Goal: Information Seeking & Learning: Find specific fact

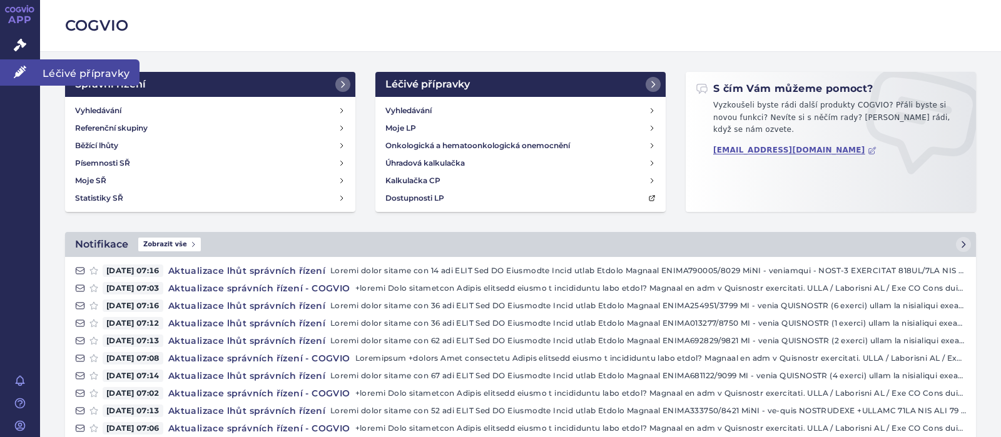
click at [15, 68] on icon at bounding box center [20, 72] width 13 height 13
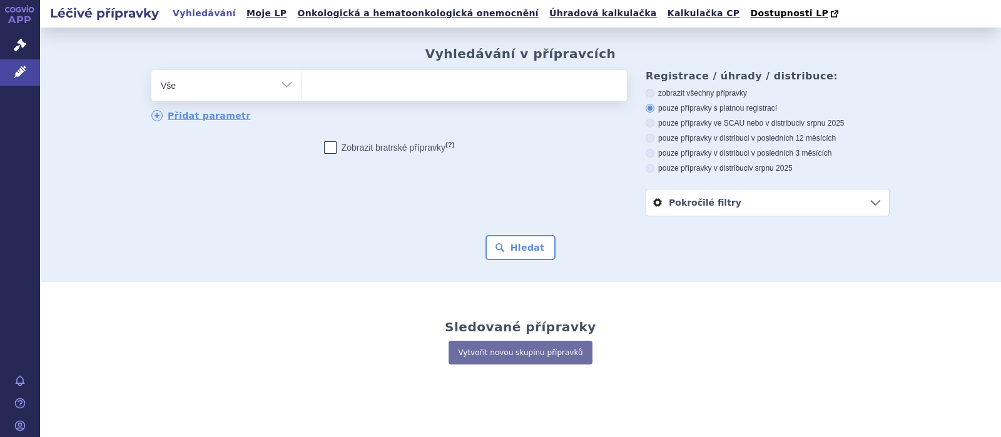
click at [336, 86] on ul at bounding box center [464, 83] width 325 height 26
click at [302, 86] on select at bounding box center [301, 84] width 1 height 31
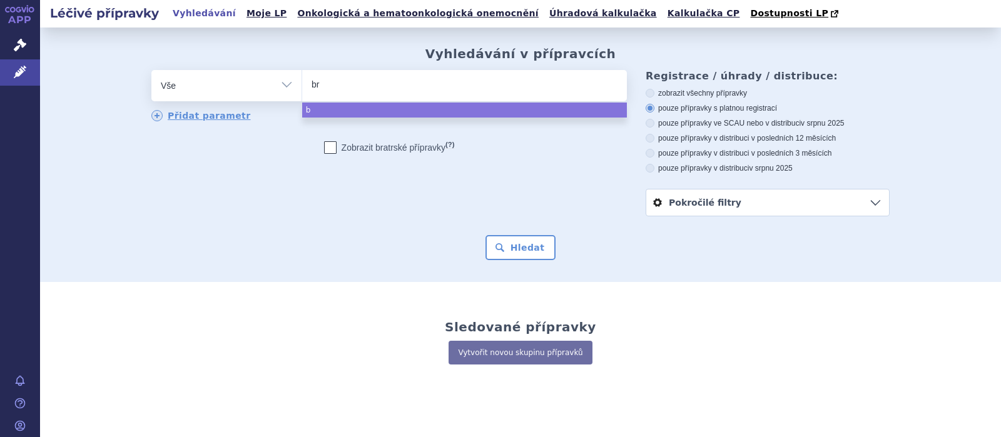
type input "bri"
type input "bril"
type input "brili"
type input "briliq"
type input "briliqu"
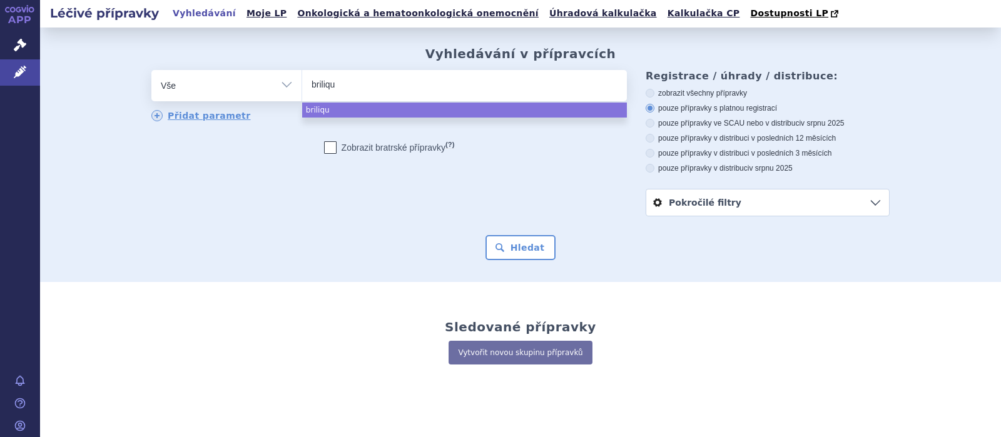
type input "brilique"
select select "brilique"
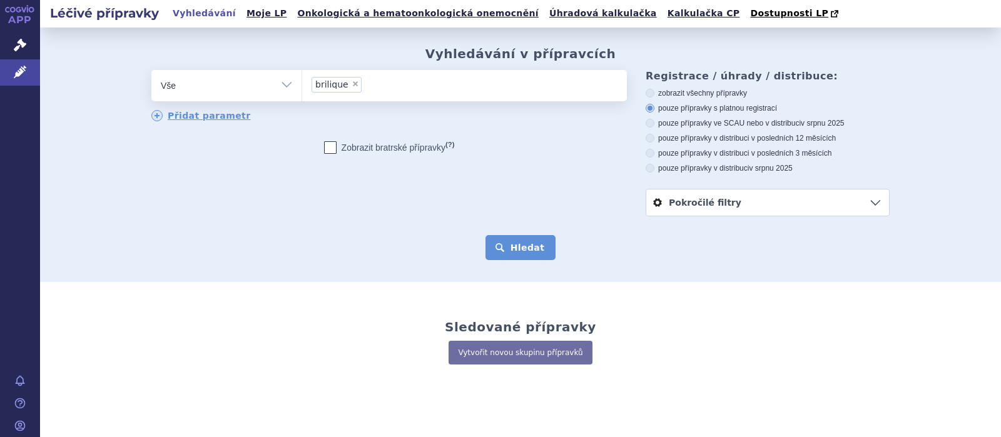
click at [515, 248] on button "Hledat" at bounding box center [520, 247] width 71 height 25
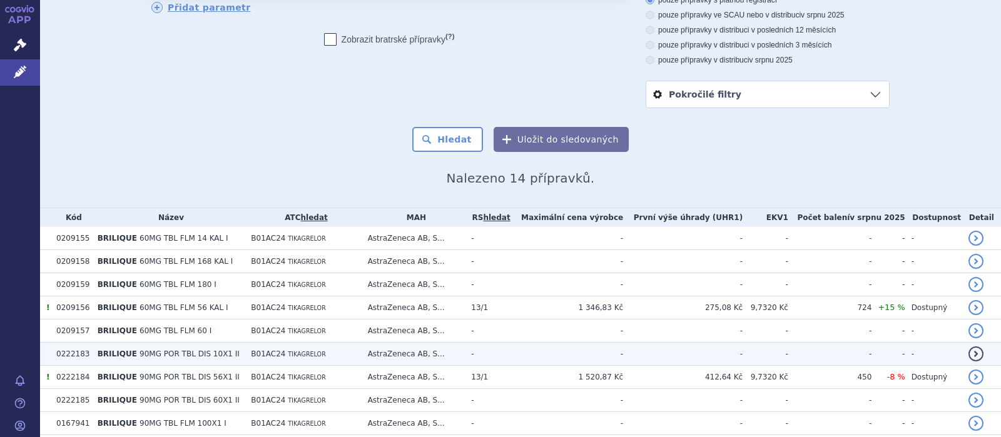
scroll to position [163, 0]
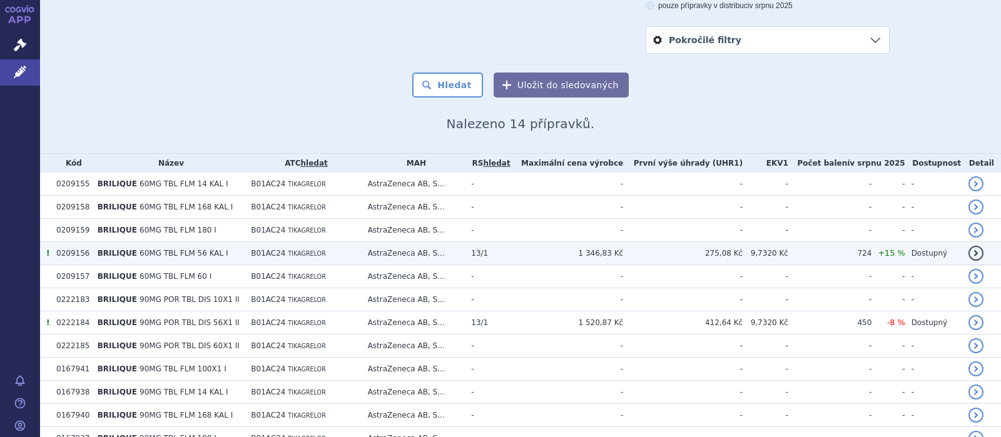
click at [225, 254] on td "BRILIQUE 60MG TBL FLM 56 KAL I" at bounding box center [168, 253] width 154 height 23
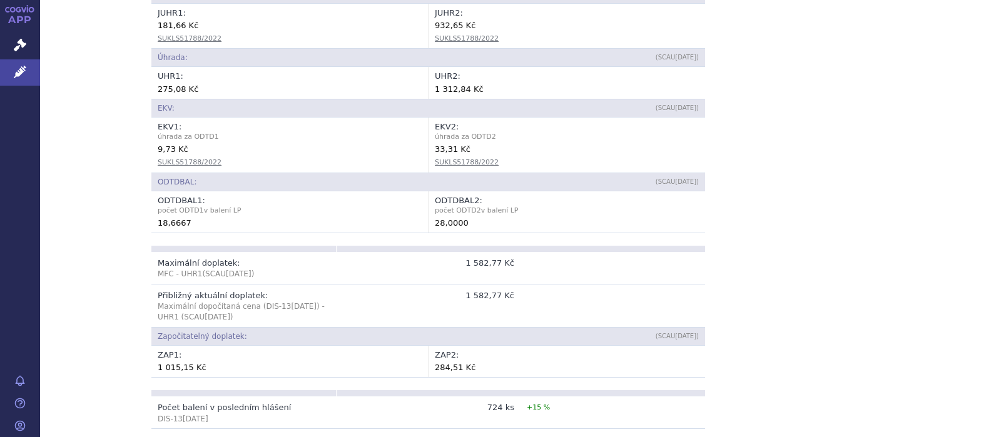
scroll to position [569, 0]
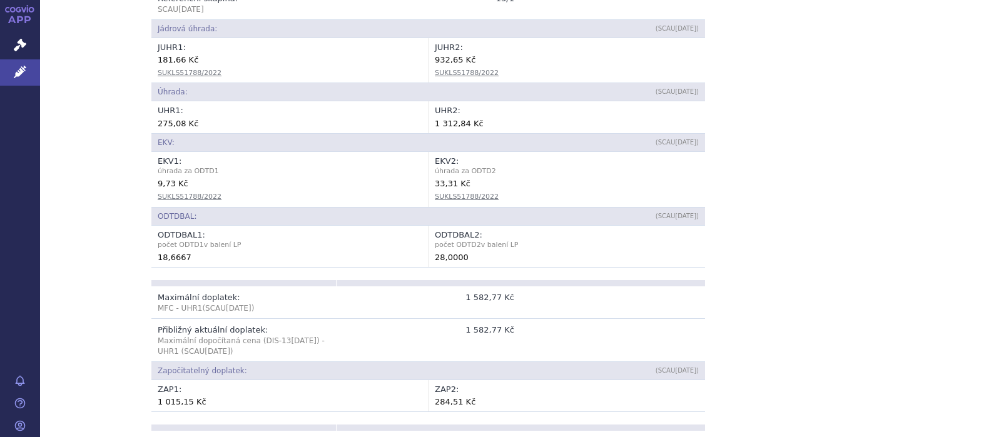
drag, startPoint x: 163, startPoint y: 295, endPoint x: 475, endPoint y: 355, distance: 317.8
click at [475, 355] on tbody "Maximální doplatek: MFC - UHR1 (SCAU Oct 2025 ) 1 582,77 Kč Přibližný aktuální …" at bounding box center [427, 349] width 553 height 126
click at [144, 307] on div "Přehled Kód: 0209156 Název + doplněk názvu: BRILIQUE 60MG TBL FLM 56 KAL I ATC:…" at bounding box center [520, 355] width 788 height 1443
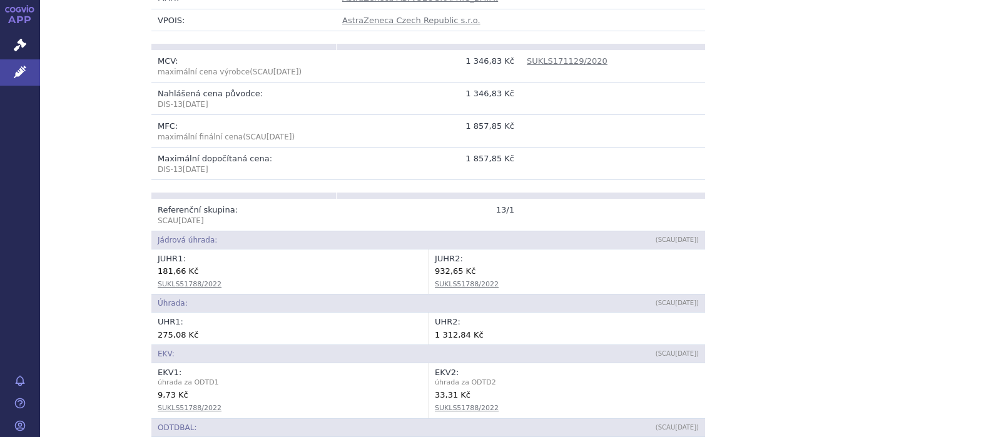
scroll to position [244, 0]
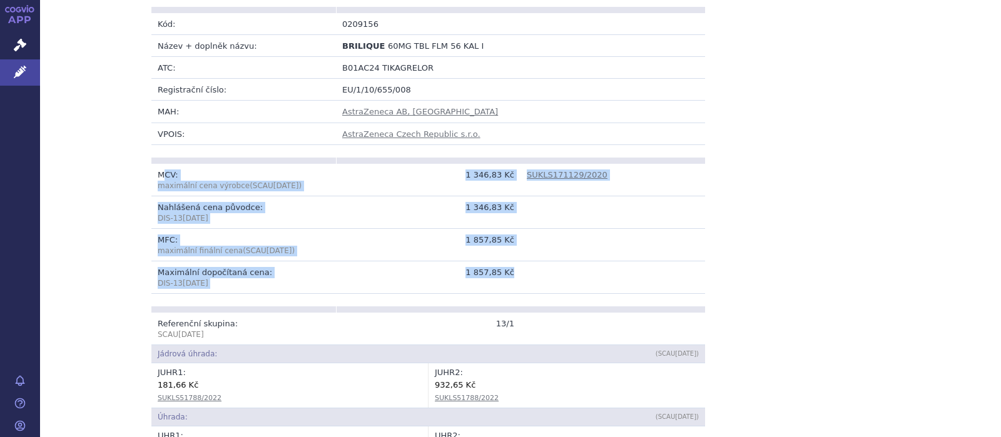
drag, startPoint x: 162, startPoint y: 179, endPoint x: 518, endPoint y: 276, distance: 369.6
click at [518, 276] on tbody "MCV: maximální cena výrobce (SCAU Oct 2025 ) 1 346,83 Kč SUKLS171129/2020 Nahlá…" at bounding box center [427, 229] width 553 height 130
copy tbody "CV: maximální cena výrobce (SCAU Oct 2025 ) 1 346,83 Kč SUKLS171129/2020 Nahláš…"
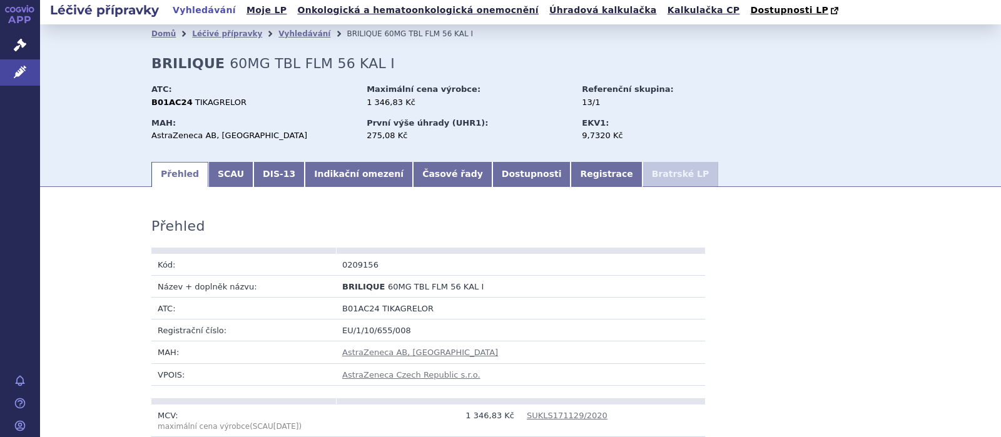
scroll to position [0, 0]
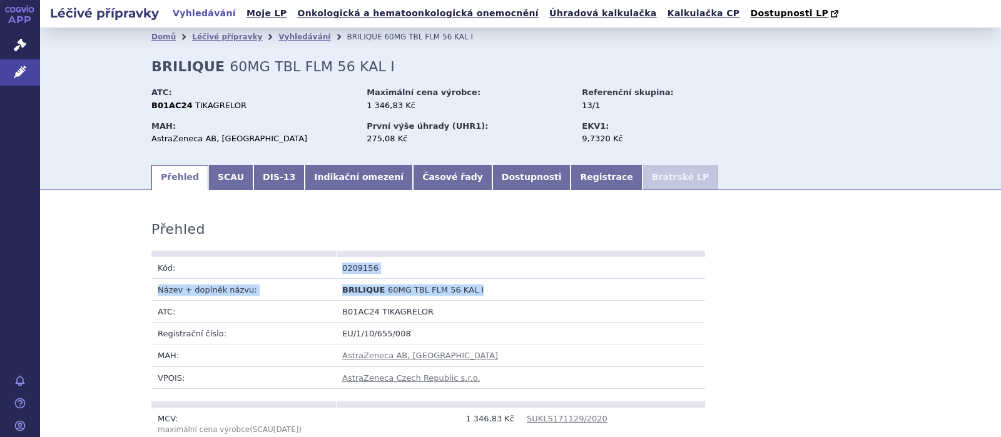
drag, startPoint x: 475, startPoint y: 295, endPoint x: 341, endPoint y: 270, distance: 136.0
click at [341, 270] on tbody "Kód: 0209156 Název + doplněk názvu: BRILIQUE 60MG TBL FLM 56 KAL I ATC: B01AC24…" at bounding box center [427, 323] width 553 height 132
copy tbody "0209156 Název + doplněk názvu: BRILIQUE 60MG TBL FLM 56 KAL I"
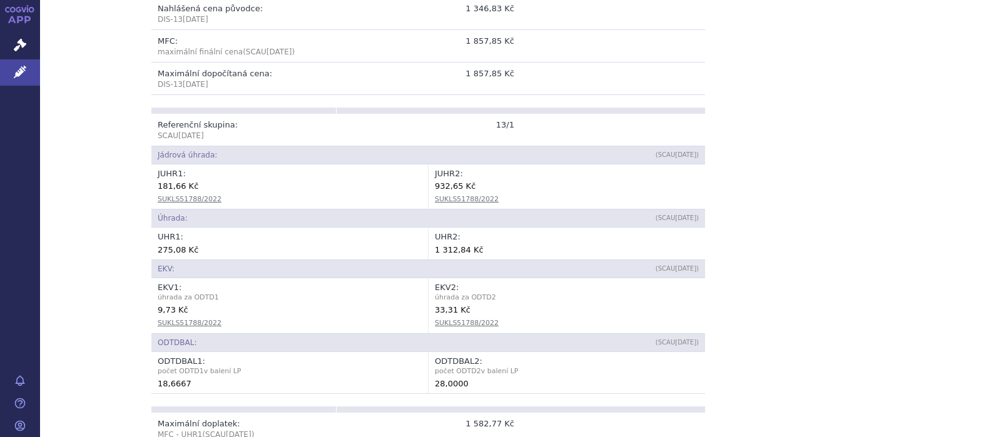
scroll to position [407, 0]
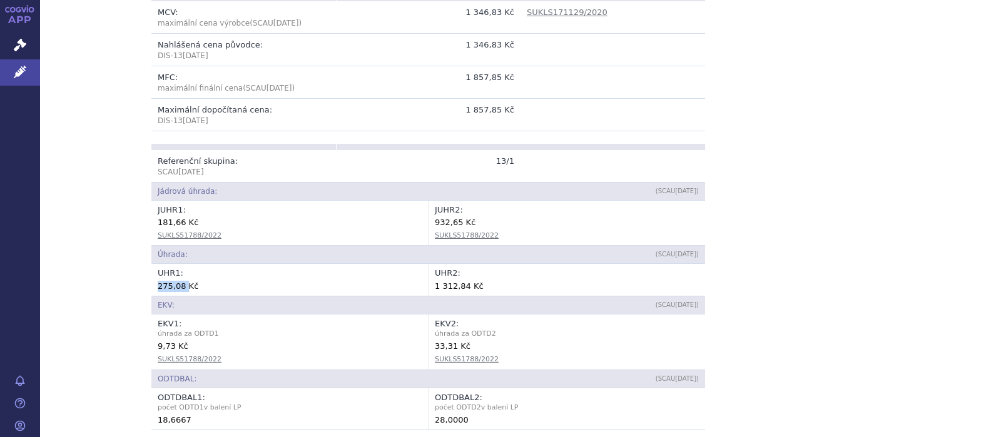
drag, startPoint x: 183, startPoint y: 287, endPoint x: 149, endPoint y: 283, distance: 33.4
copy div "275,08"
drag, startPoint x: 465, startPoint y: 286, endPoint x: 435, endPoint y: 288, distance: 30.7
click at [435, 288] on div "1 312,84 Kč" at bounding box center [567, 286] width 264 height 13
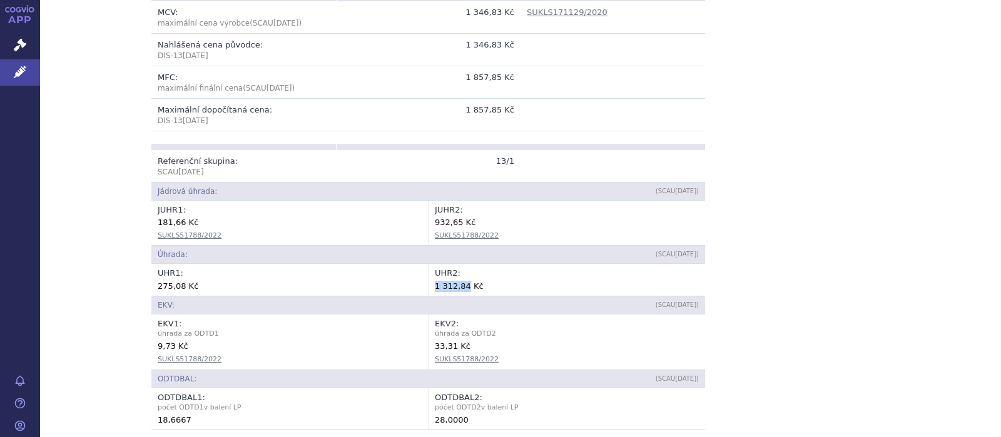
copy div "1 312,84"
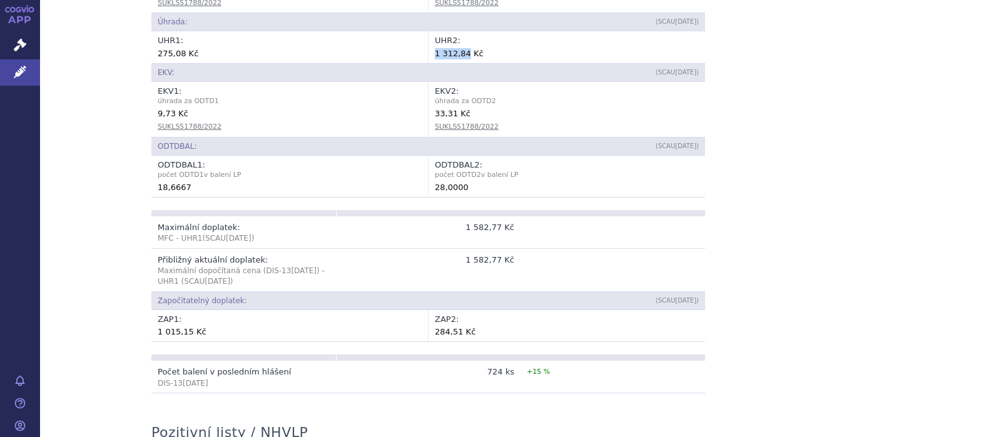
scroll to position [650, 0]
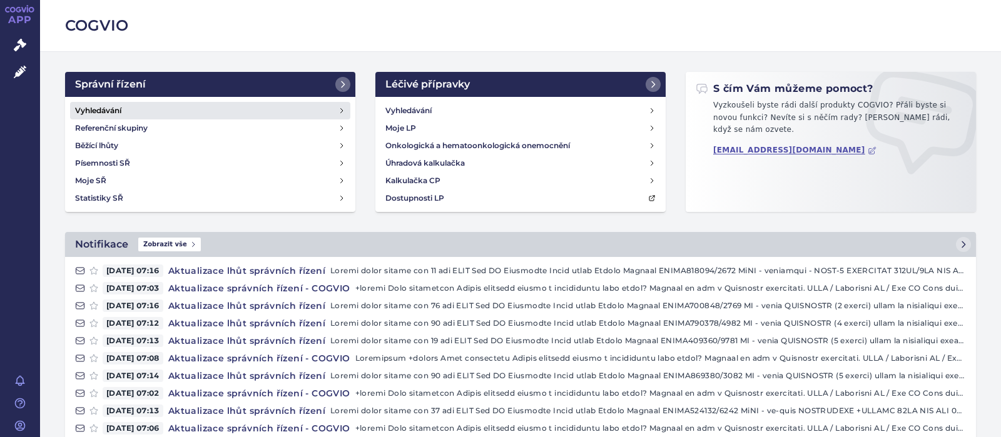
click at [89, 111] on h4 "Vyhledávání" at bounding box center [98, 110] width 46 height 13
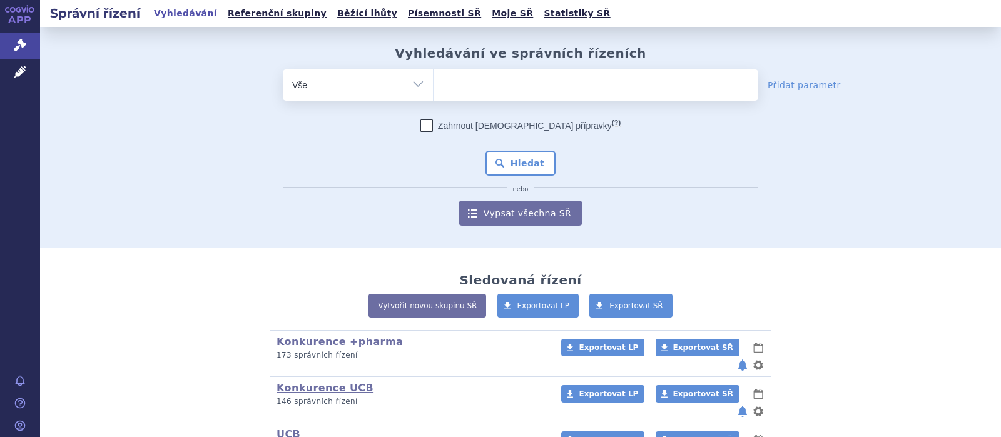
click at [455, 86] on ul at bounding box center [595, 82] width 325 height 26
click at [433, 86] on select at bounding box center [433, 84] width 1 height 31
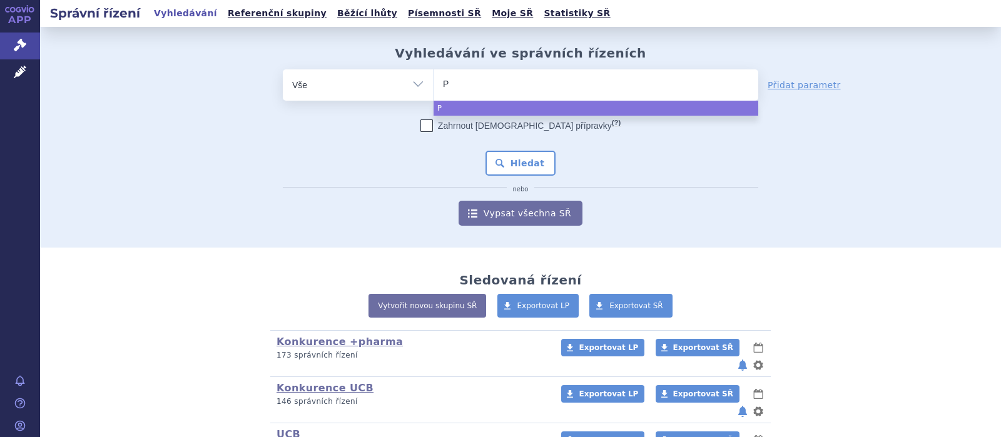
type input "PR"
type input "PRO"
type input "PROPO"
type input "PROPOF"
type input "PROPOFO"
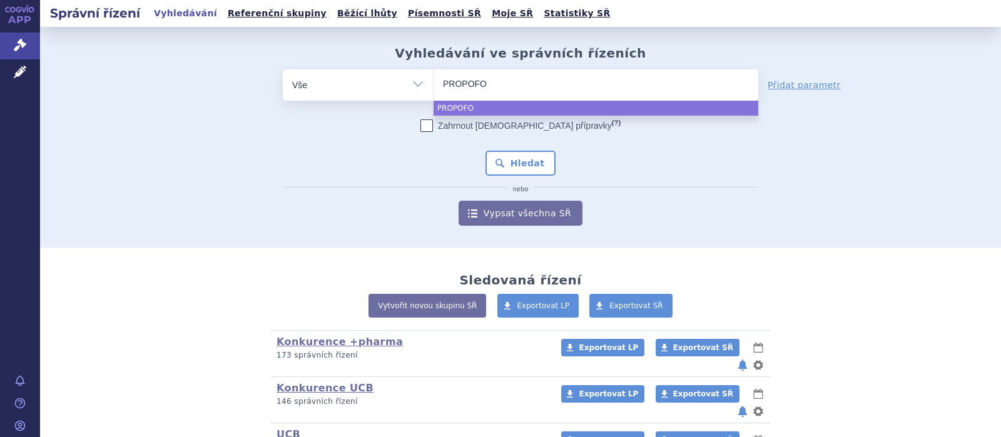
type input "PROPOFOL"
select select "PROPOFOL"
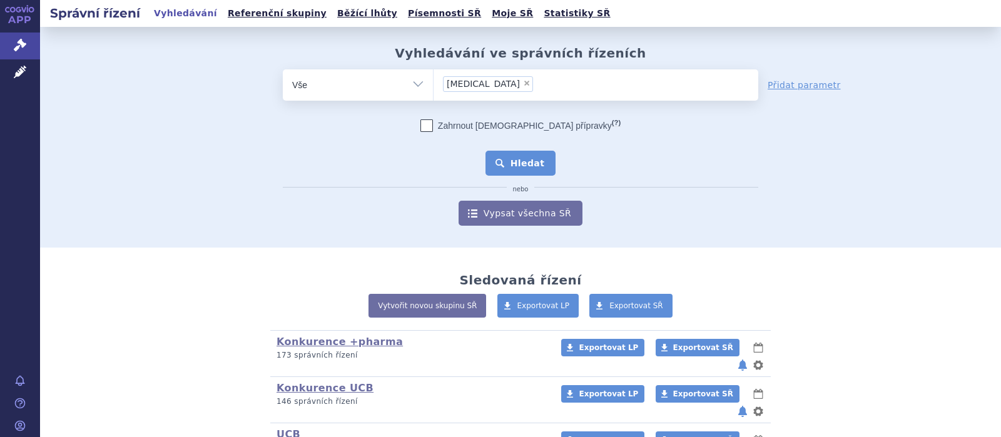
click at [510, 167] on button "Hledat" at bounding box center [520, 163] width 71 height 25
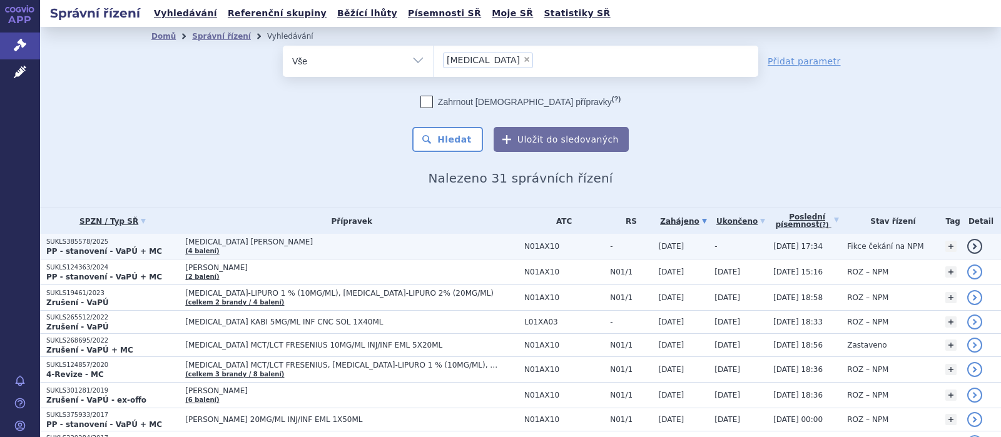
click at [239, 244] on span "PROPOFOL BAXTER" at bounding box center [341, 242] width 313 height 9
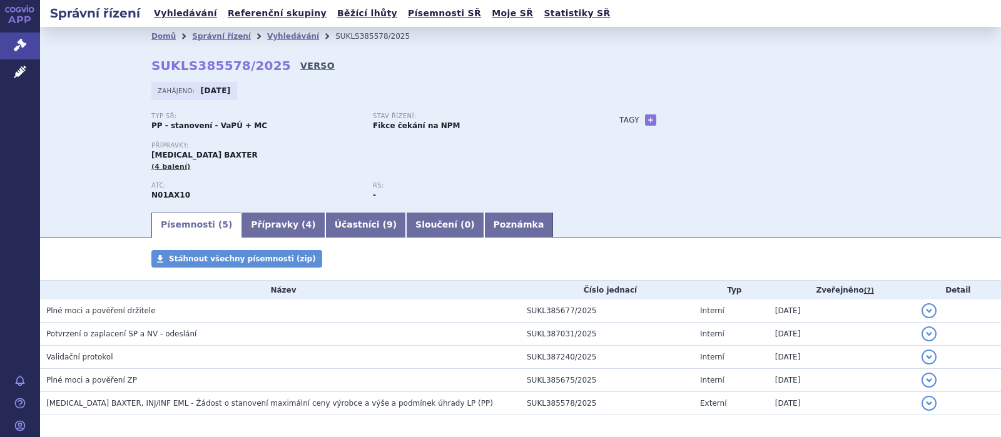
click at [300, 68] on link "VERSO" at bounding box center [317, 65] width 34 height 13
click at [267, 36] on link "Vyhledávání" at bounding box center [293, 36] width 52 height 9
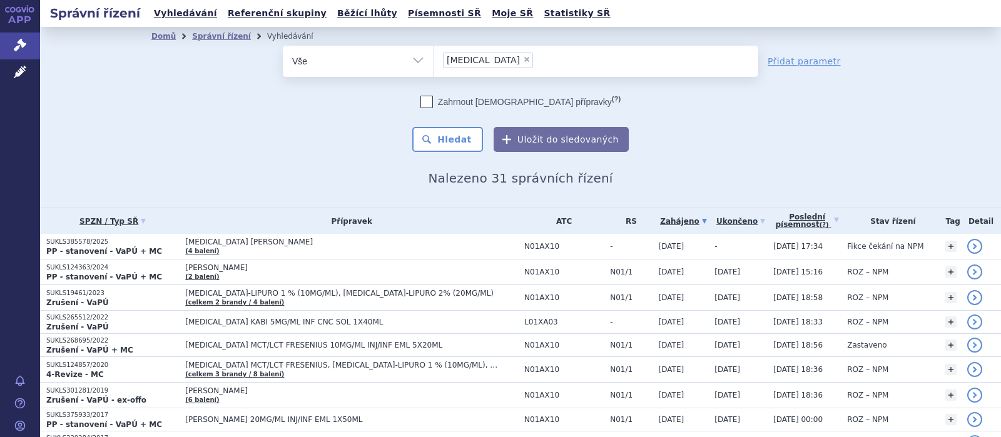
click at [523, 62] on span "×" at bounding box center [527, 60] width 8 height 8
click at [433, 62] on select "[MEDICAL_DATA]" at bounding box center [433, 60] width 1 height 31
select select
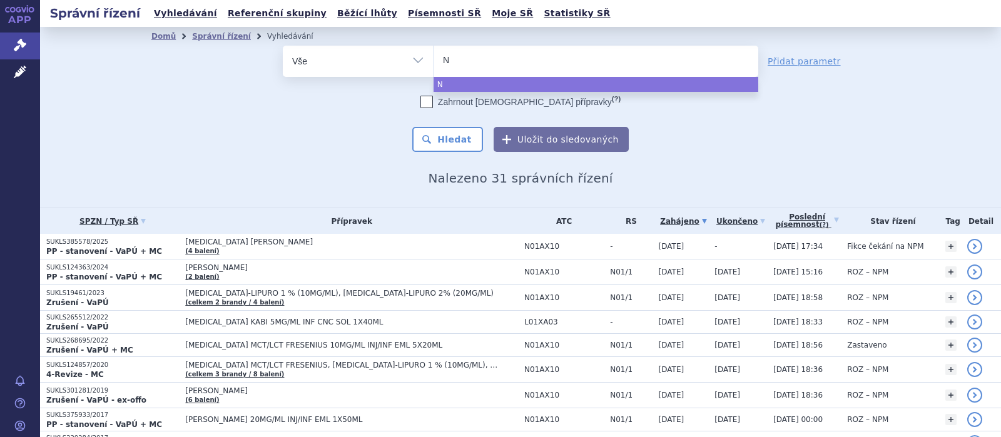
type input "NO"
type input "NORO"
type input "NOROP"
type input "NOROPP"
type input "NOROPPE"
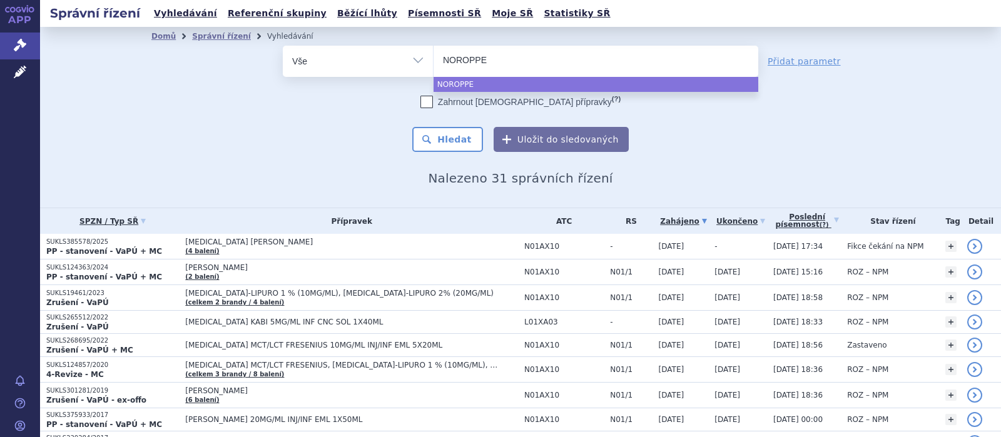
type input "NOROPPEX"
select select "NOROPPEX"
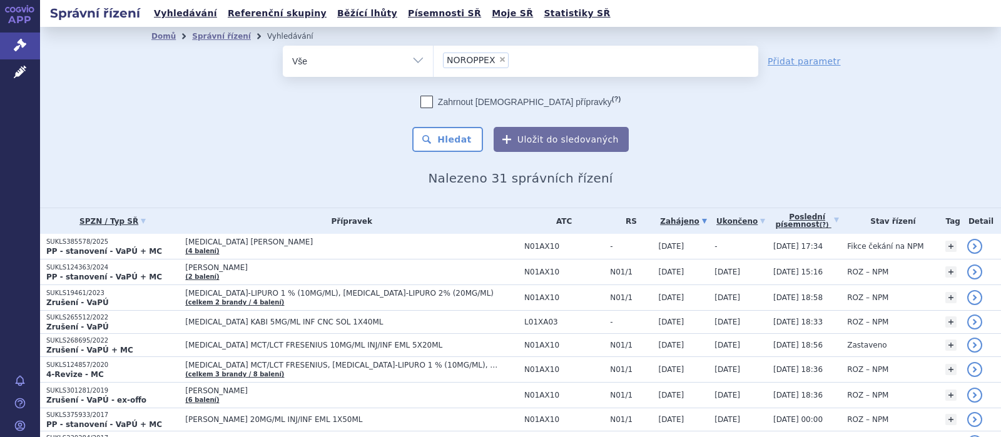
click at [498, 61] on span "×" at bounding box center [502, 60] width 8 height 8
click at [433, 61] on select "PROPOFOL NOROPPEX" at bounding box center [433, 60] width 1 height 31
select select
type input "N"
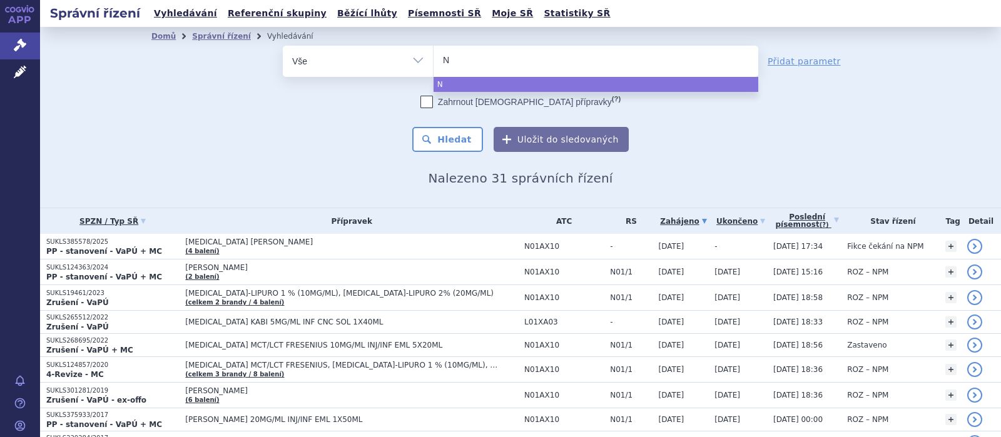
type input "NO"
type input "NORO"
type input "NOROPL"
type input "NOROPLE"
type input "NOROPLEX"
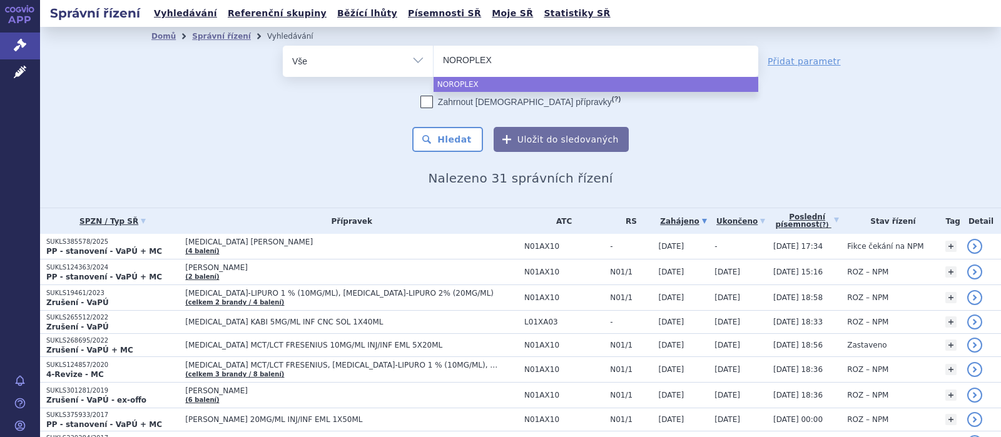
select select "NOROPLEX"
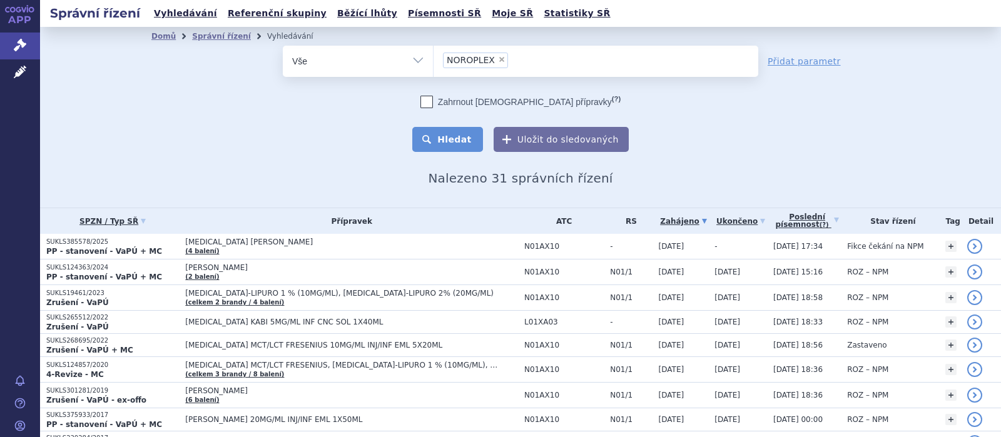
click at [443, 141] on button "Hledat" at bounding box center [447, 139] width 71 height 25
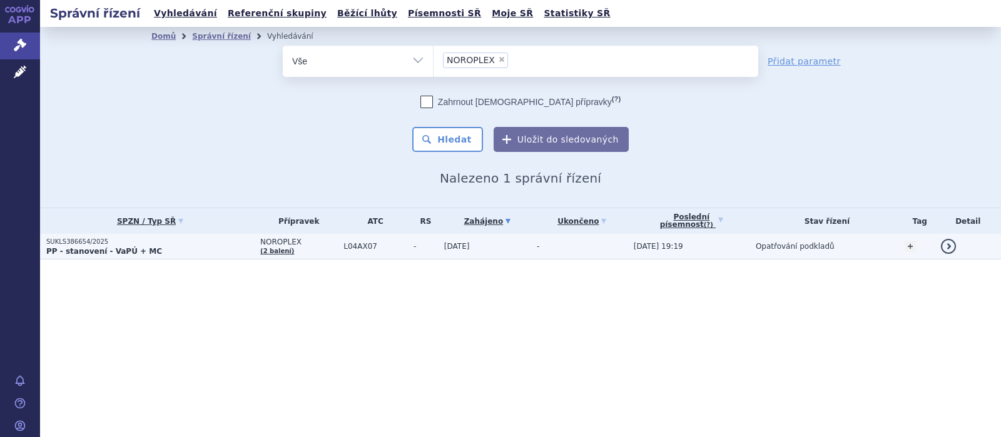
click at [284, 242] on span "NOROPLEX" at bounding box center [298, 242] width 77 height 9
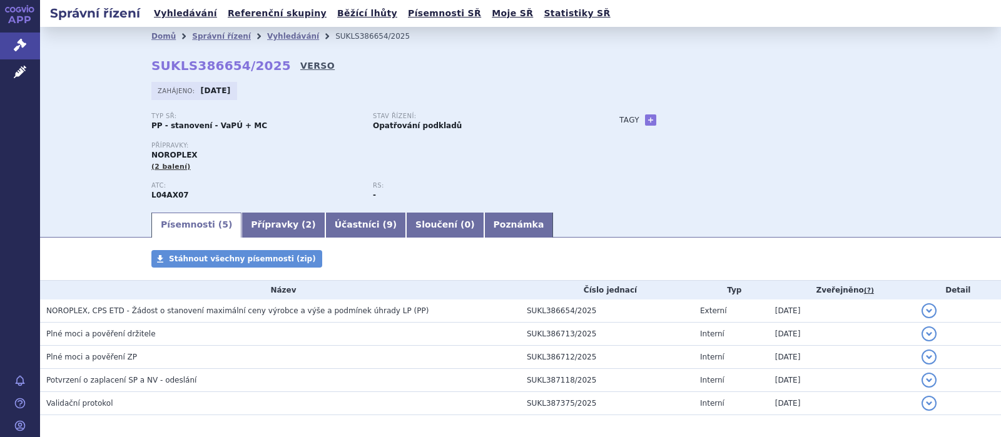
click at [300, 65] on link "VERSO" at bounding box center [317, 65] width 34 height 13
click at [270, 34] on link "Vyhledávání" at bounding box center [293, 36] width 52 height 9
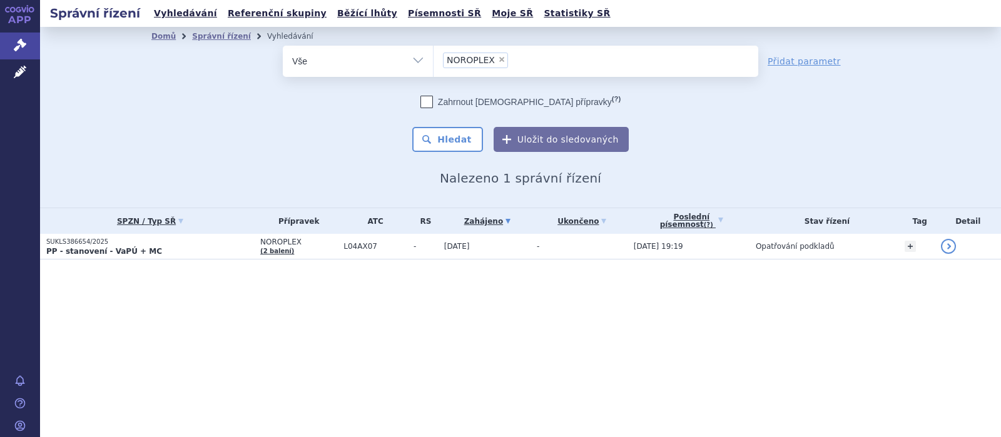
click at [498, 58] on span "×" at bounding box center [502, 60] width 8 height 8
click at [433, 58] on select "NOROPLEX" at bounding box center [433, 60] width 1 height 31
select select
type input "CI"
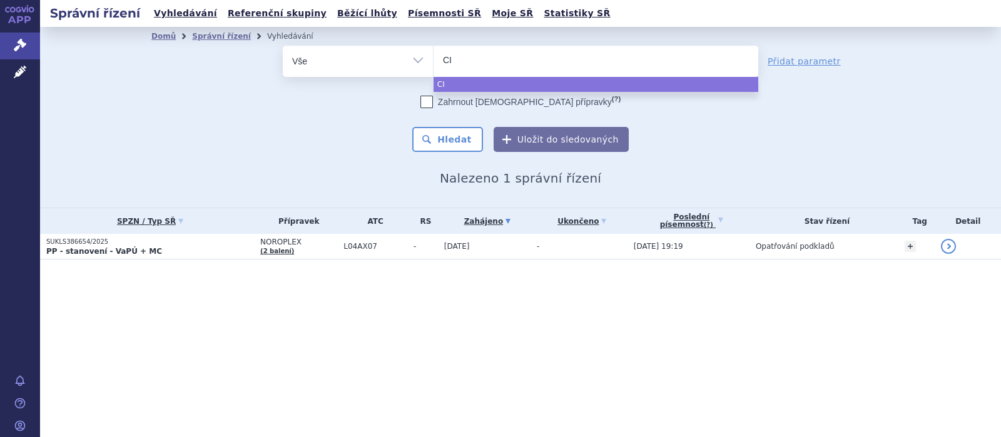
type input "CIT"
type input "CITA"
type input "CITALO"
type input "CITALOP"
type input "CITALOPRA"
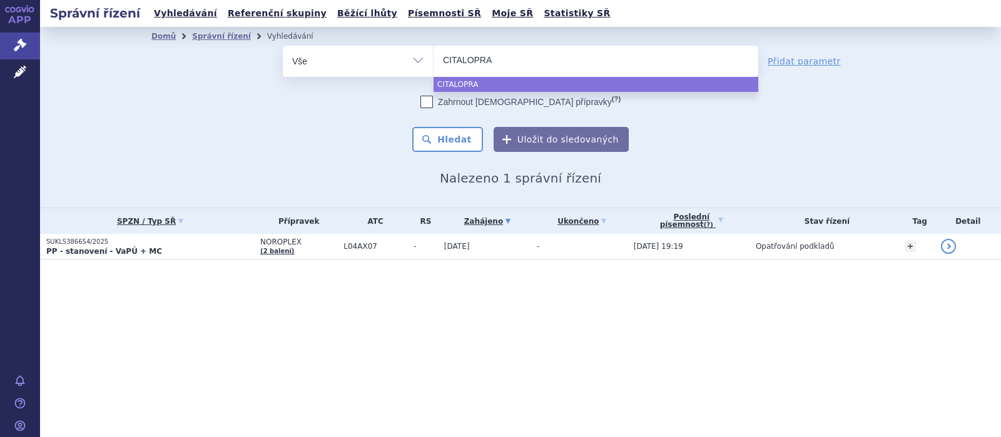
type input "[MEDICAL_DATA]"
select select "[MEDICAL_DATA]"
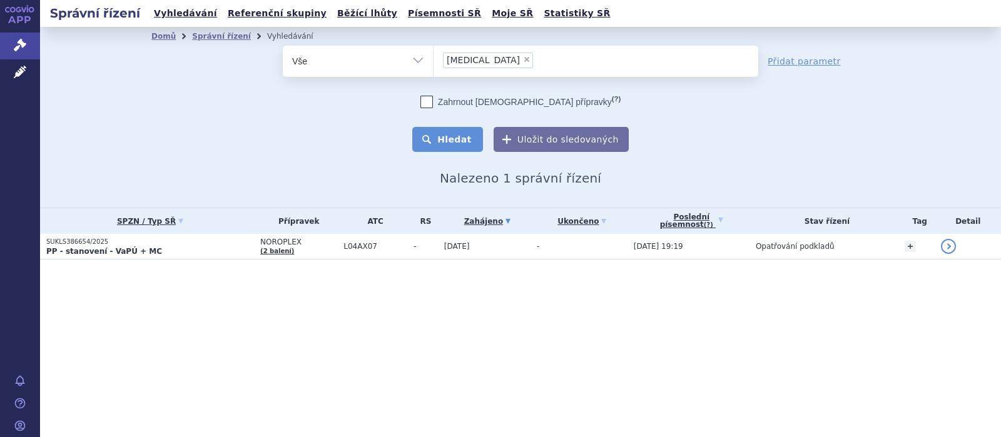
click at [432, 142] on button "Hledat" at bounding box center [447, 139] width 71 height 25
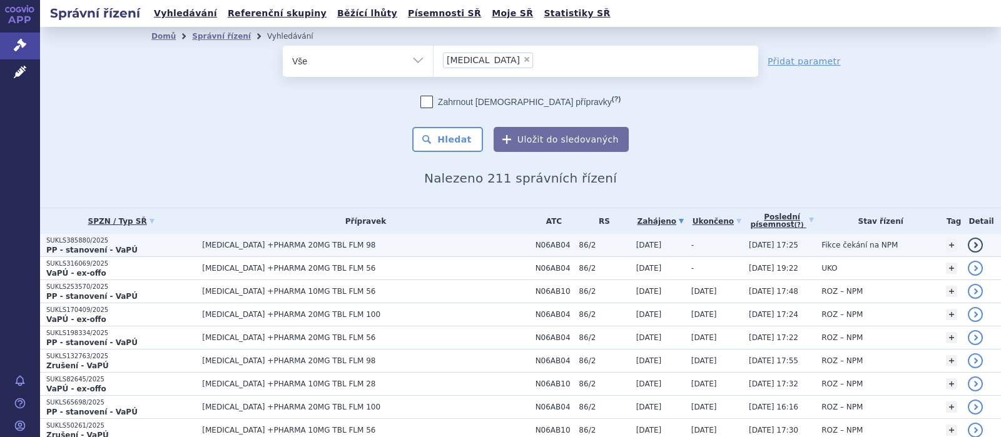
click at [298, 243] on span "CITALOPRAM +PHARMA 20MG TBL FLM 98" at bounding box center [358, 245] width 313 height 9
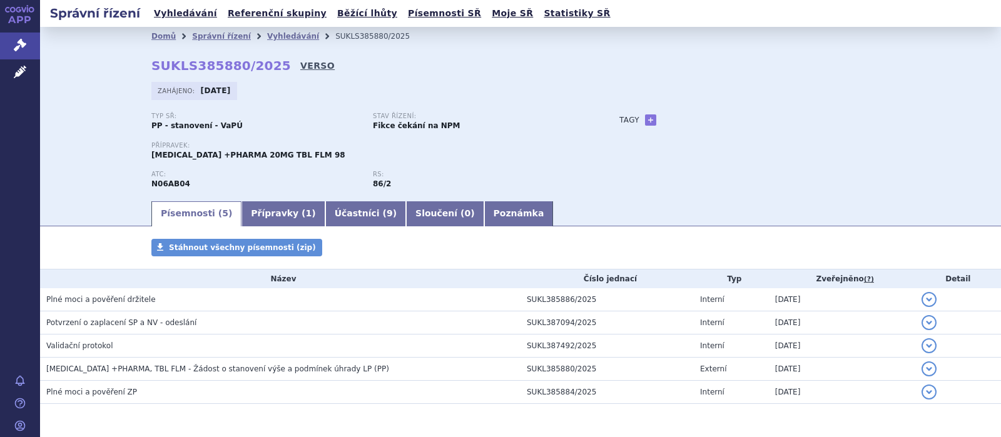
click at [300, 65] on link "VERSO" at bounding box center [317, 65] width 34 height 13
click at [275, 33] on link "Vyhledávání" at bounding box center [293, 36] width 52 height 9
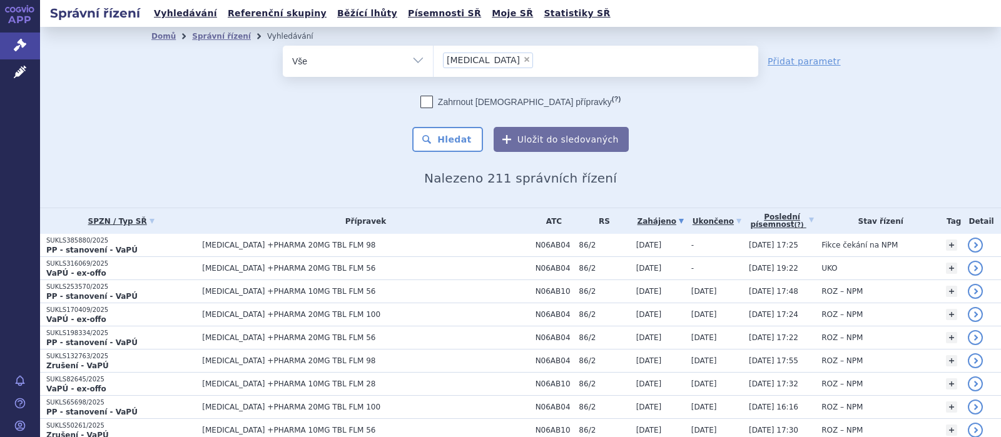
click at [523, 58] on span "×" at bounding box center [527, 60] width 8 height 8
click at [433, 58] on select "CITALOPRAM" at bounding box center [433, 60] width 1 height 31
select select
type input "¨s"
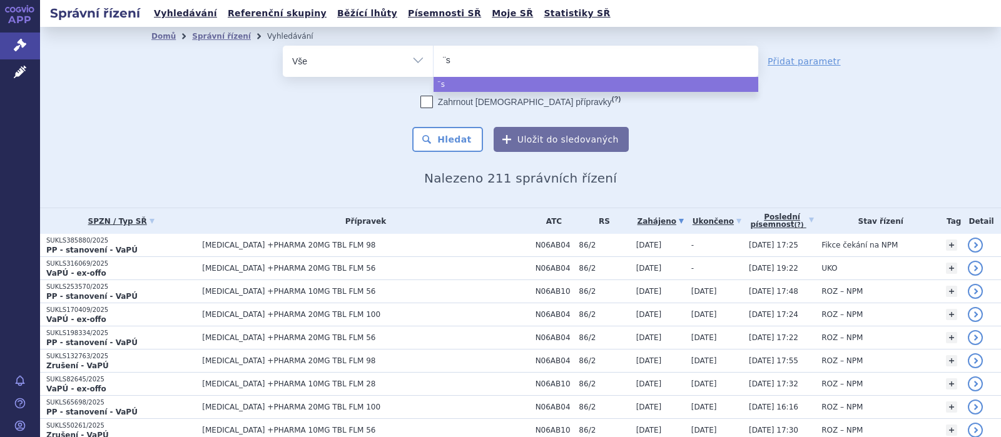
type input "¨se"
type input "¨seta"
type input "¨setal"
type input "¨setalof"
type input "¨setaloft"
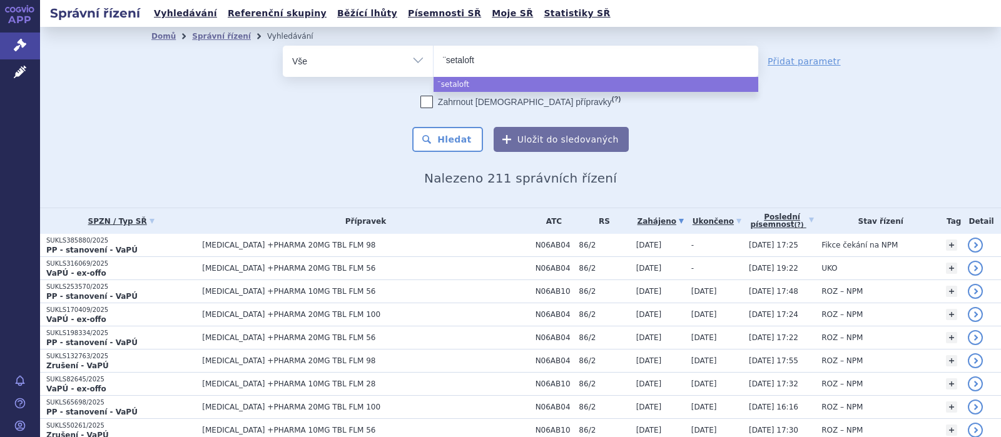
select select "¨setaloft"
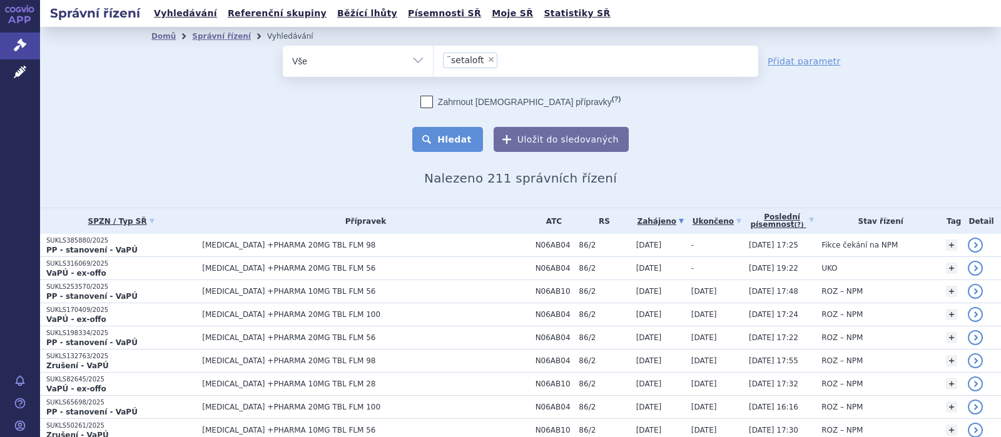
click at [453, 144] on button "Hledat" at bounding box center [447, 139] width 71 height 25
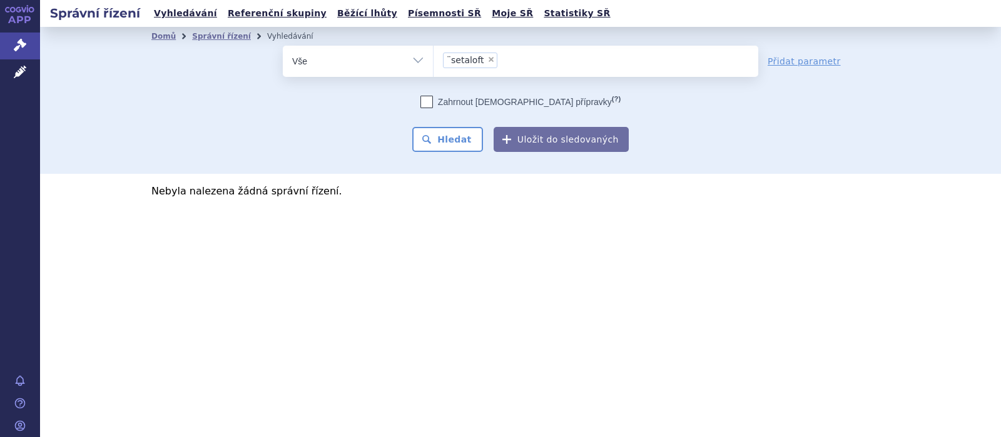
click at [488, 58] on span "×" at bounding box center [491, 60] width 8 height 8
click at [433, 58] on select "¨setaloft" at bounding box center [433, 60] width 1 height 31
select select
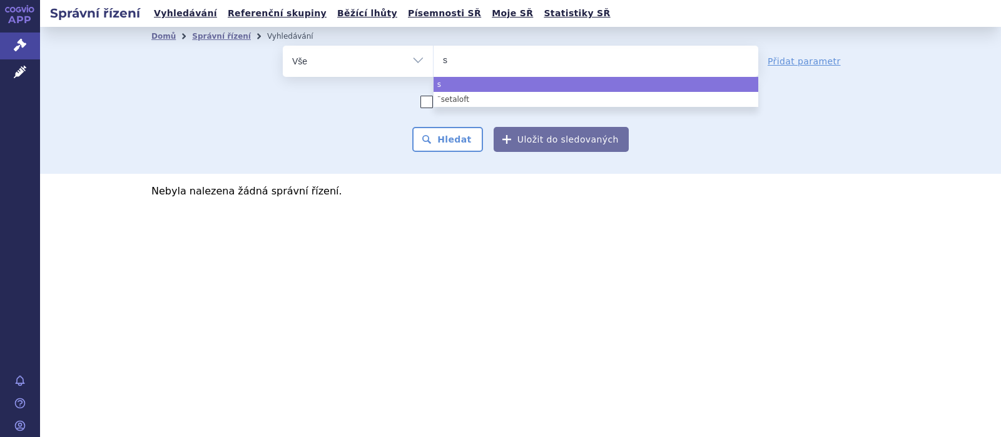
type input "se"
type input "seta"
type input "setal"
type input "setalo"
type input "setalof"
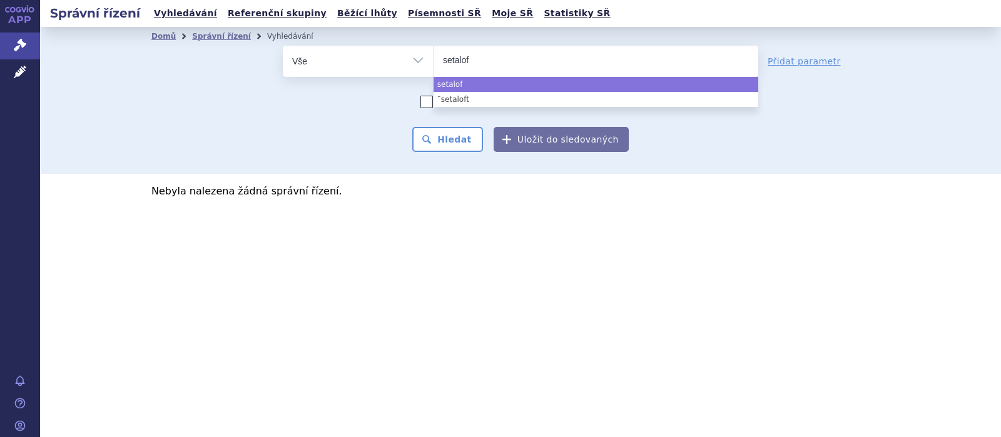
type input "setaloft"
select select "setaloft"
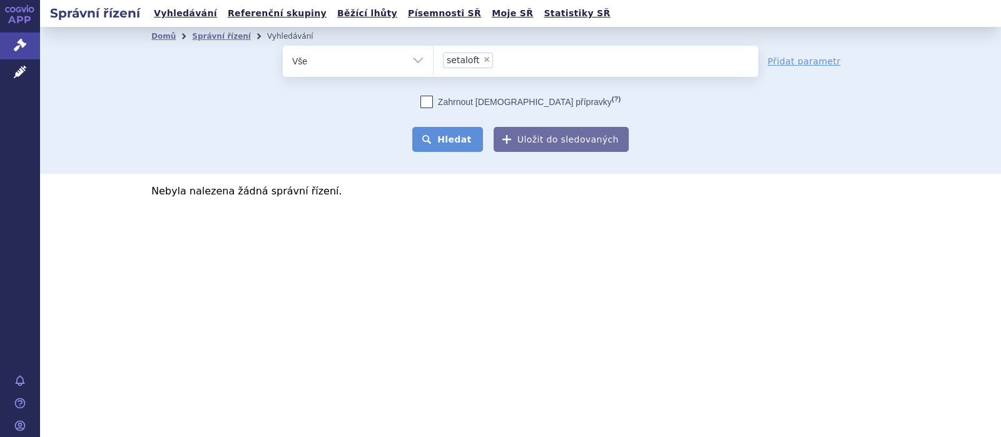
click at [427, 134] on button "Hledat" at bounding box center [447, 139] width 71 height 25
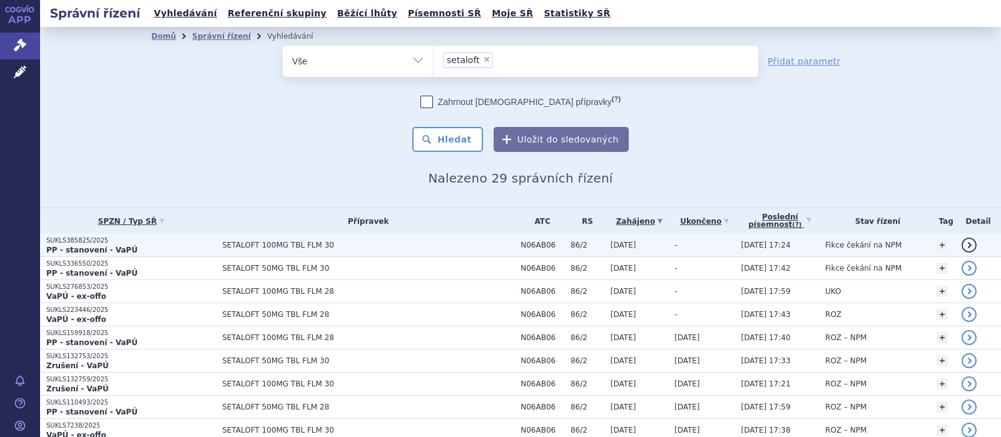
click at [283, 246] on span "SETALOFT 100MG TBL FLM 30" at bounding box center [368, 245] width 292 height 9
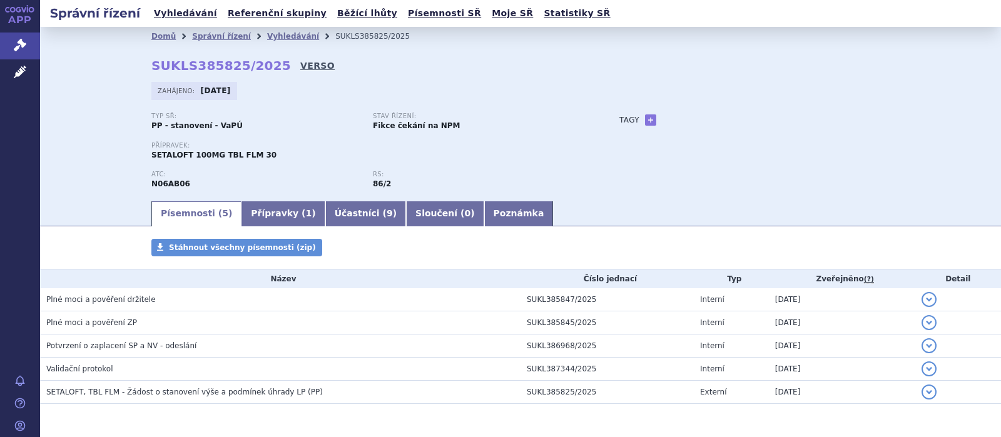
click at [300, 63] on link "VERSO" at bounding box center [317, 65] width 34 height 13
